Goal: Task Accomplishment & Management: Manage account settings

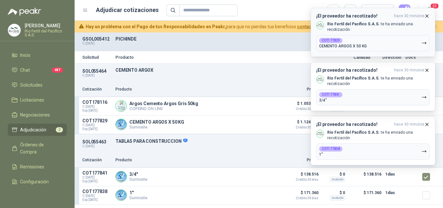
click at [426, 17] on icon "button" at bounding box center [427, 16] width 6 height 6
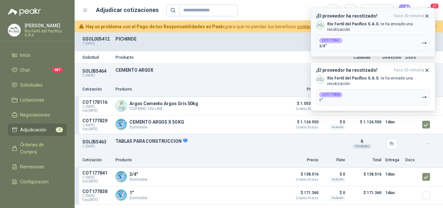
click at [426, 17] on icon "button" at bounding box center [427, 16] width 6 height 6
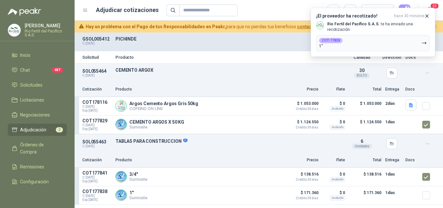
click at [426, 17] on icon "button" at bounding box center [427, 16] width 6 height 6
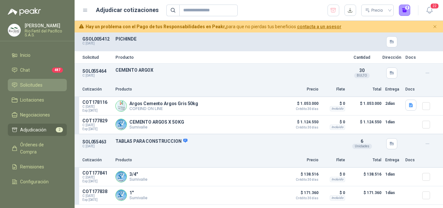
click at [44, 84] on li "Solicitudes" at bounding box center [37, 84] width 51 height 7
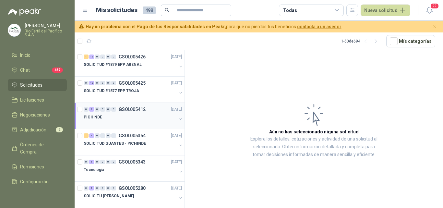
click at [129, 121] on div "PICHINDE" at bounding box center [130, 119] width 93 height 13
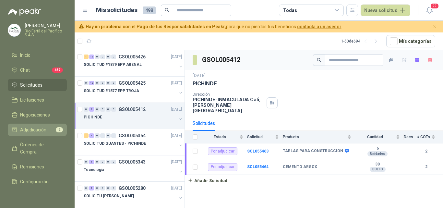
click at [39, 128] on span "Adjudicación" at bounding box center [33, 129] width 26 height 7
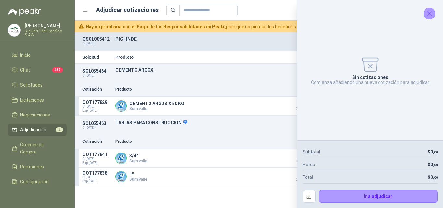
click at [429, 14] on icon "Cerrar" at bounding box center [429, 14] width 8 height 8
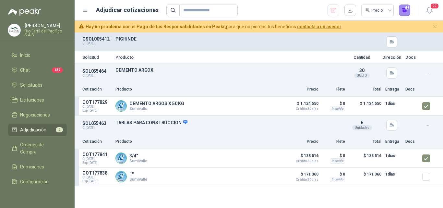
click at [405, 12] on button "2" at bounding box center [404, 11] width 12 height 12
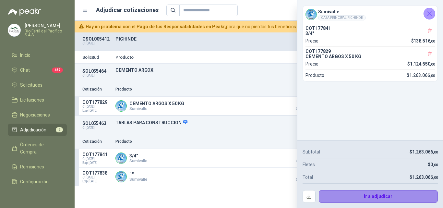
click at [339, 194] on button "Ir a adjudicar" at bounding box center [377, 196] width 119 height 13
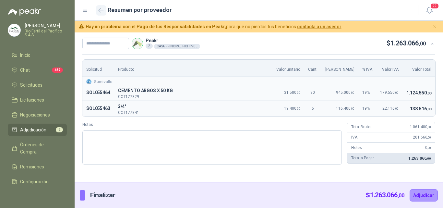
click at [101, 10] on icon "button" at bounding box center [101, 10] width 6 height 5
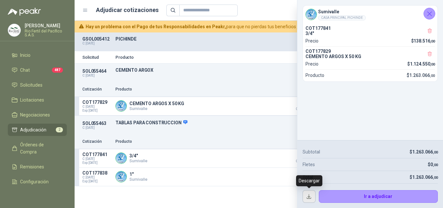
click at [308, 194] on button "button" at bounding box center [308, 196] width 13 height 13
click at [429, 12] on icon "Cerrar" at bounding box center [429, 14] width 8 height 8
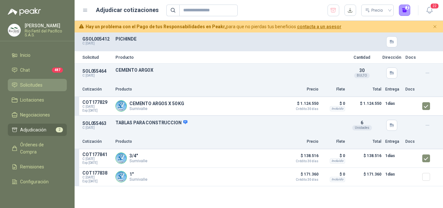
click at [43, 85] on li "Solicitudes" at bounding box center [37, 84] width 51 height 7
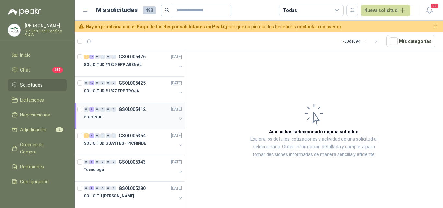
click at [120, 122] on div at bounding box center [130, 123] width 93 height 5
